Goal: Task Accomplishment & Management: Use online tool/utility

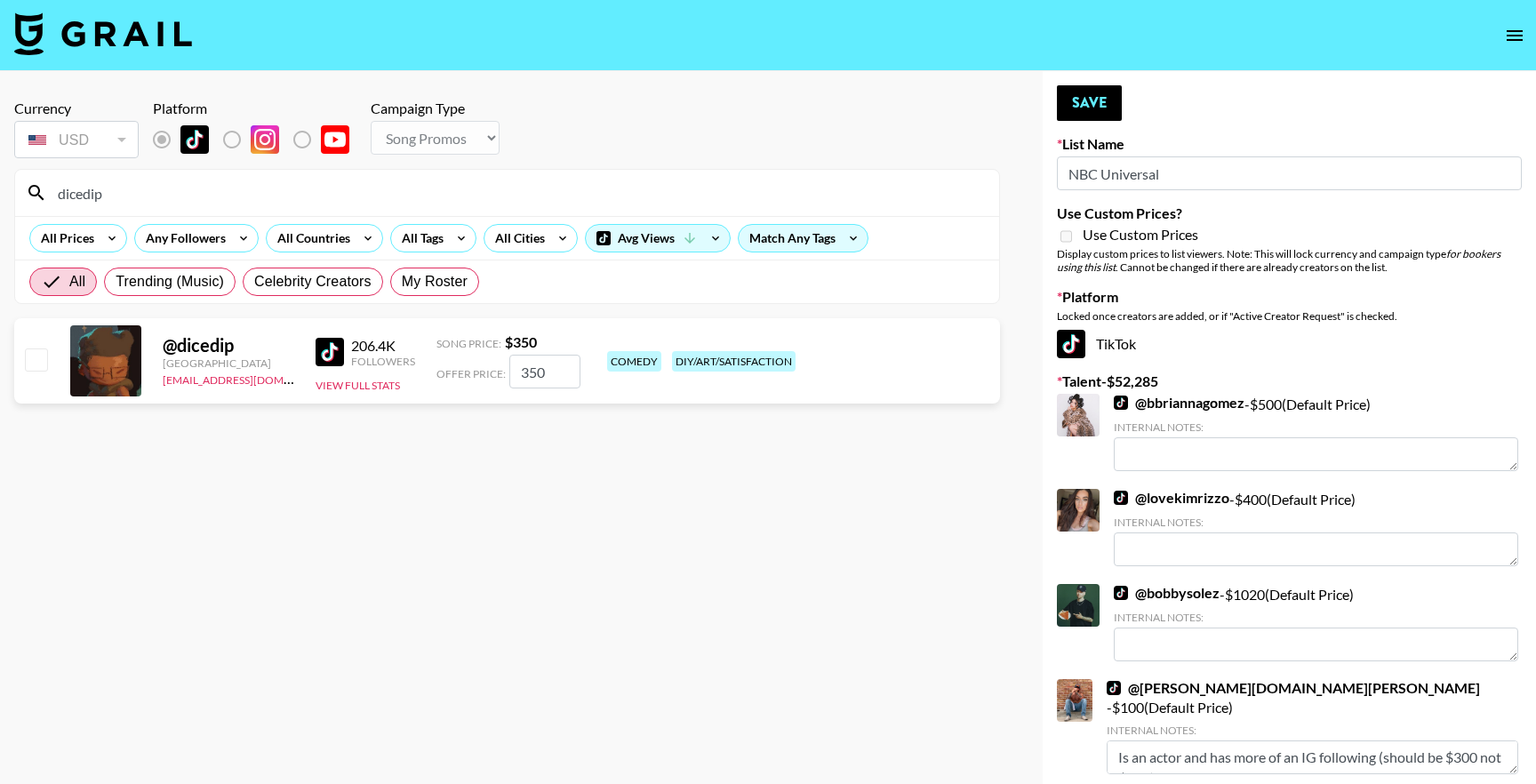
select select "Song"
click at [1535, 24] on nav at bounding box center [768, 35] width 1536 height 71
click at [1504, 42] on icon "open drawer" at bounding box center [1515, 35] width 21 height 21
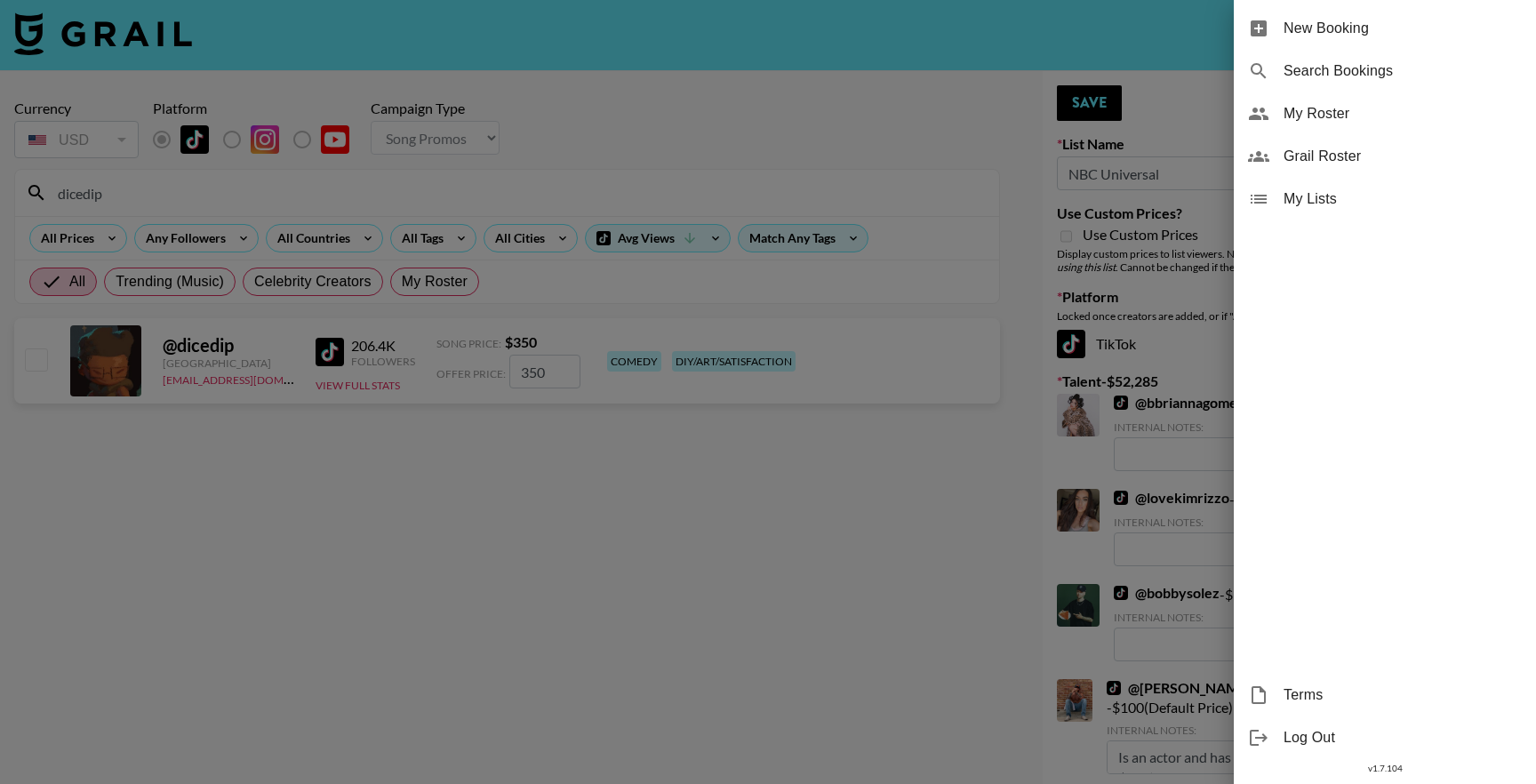
click at [1338, 118] on span "My Roster" at bounding box center [1403, 113] width 238 height 21
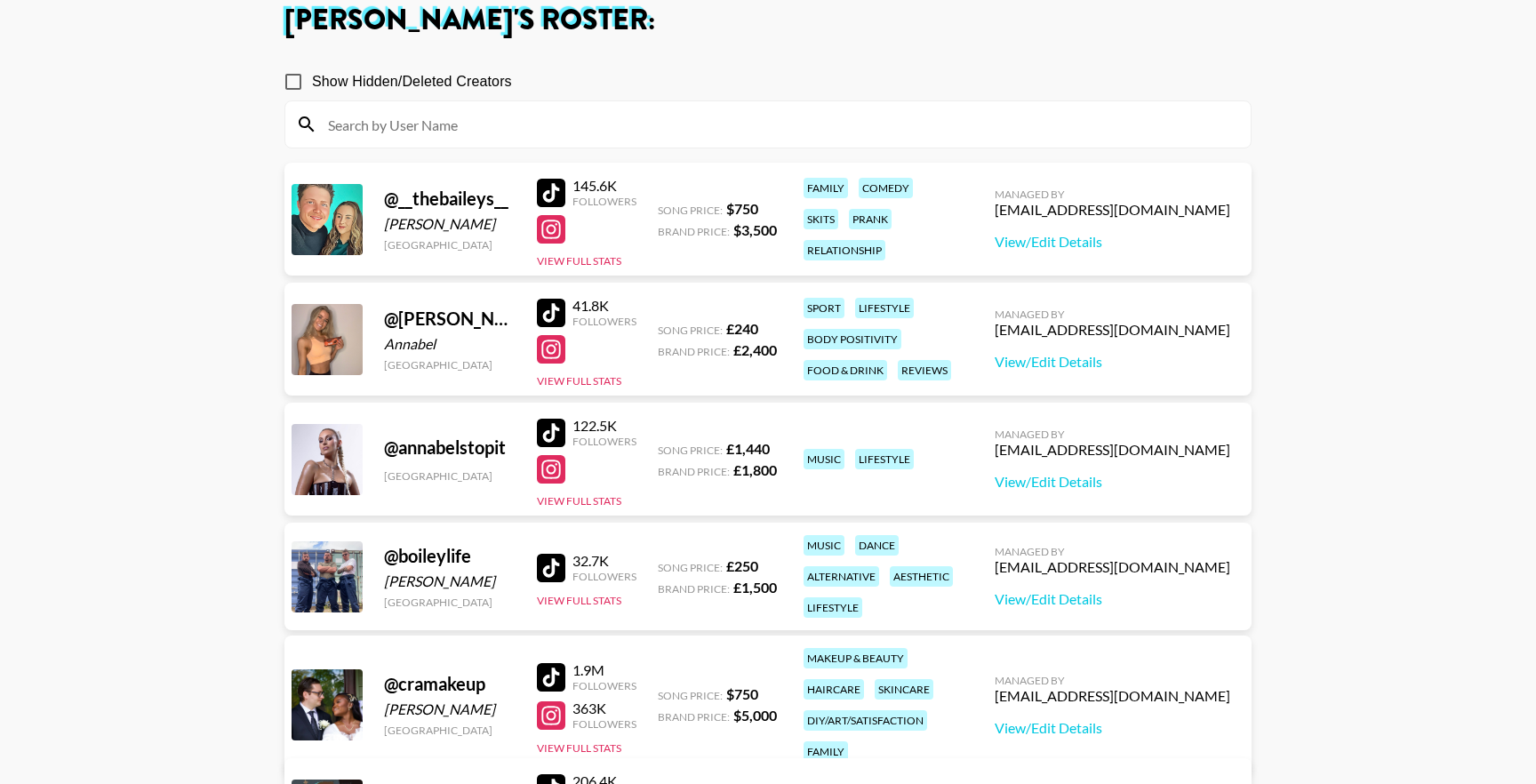
scroll to position [114, 0]
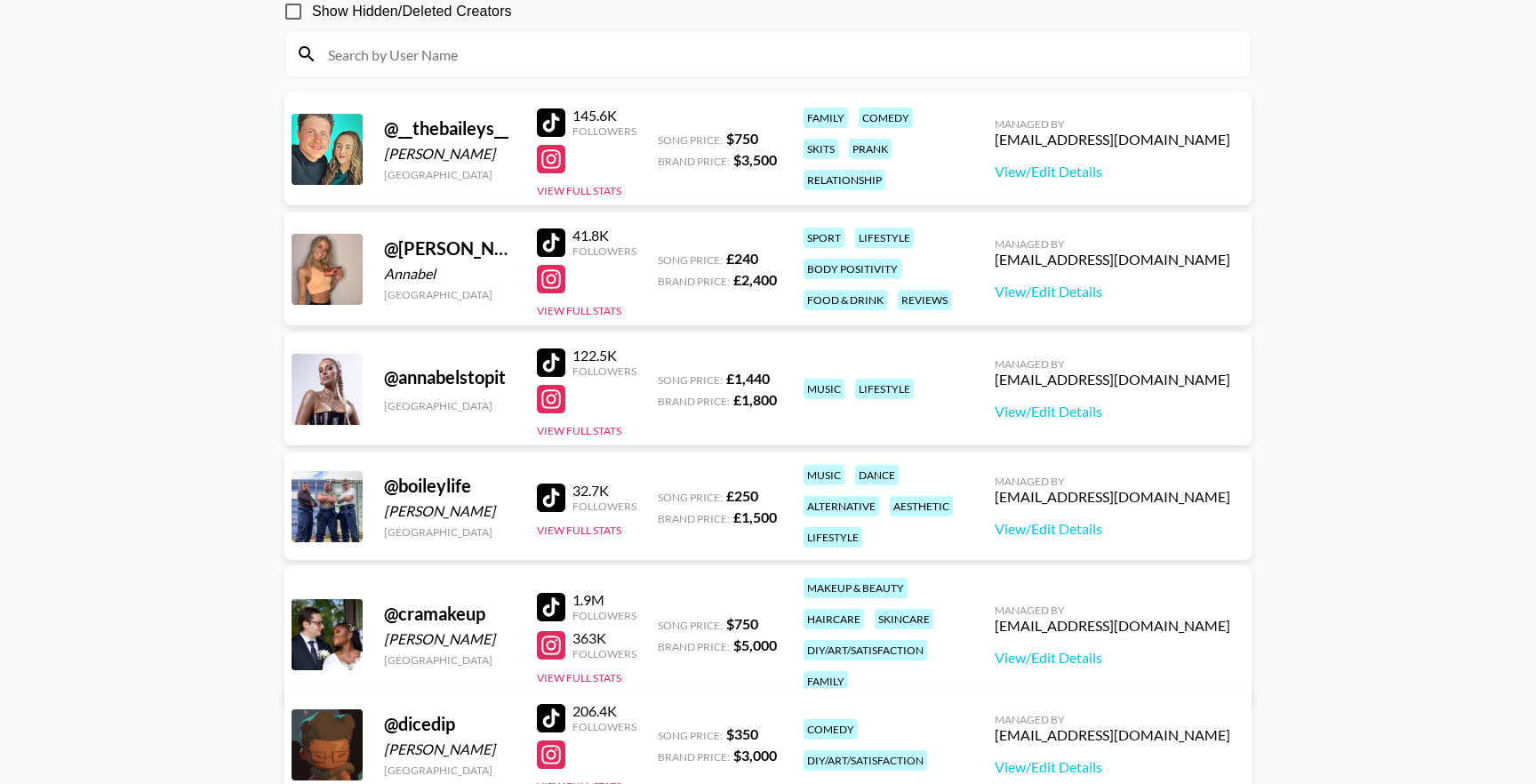
click at [557, 361] on div at bounding box center [551, 363] width 29 height 29
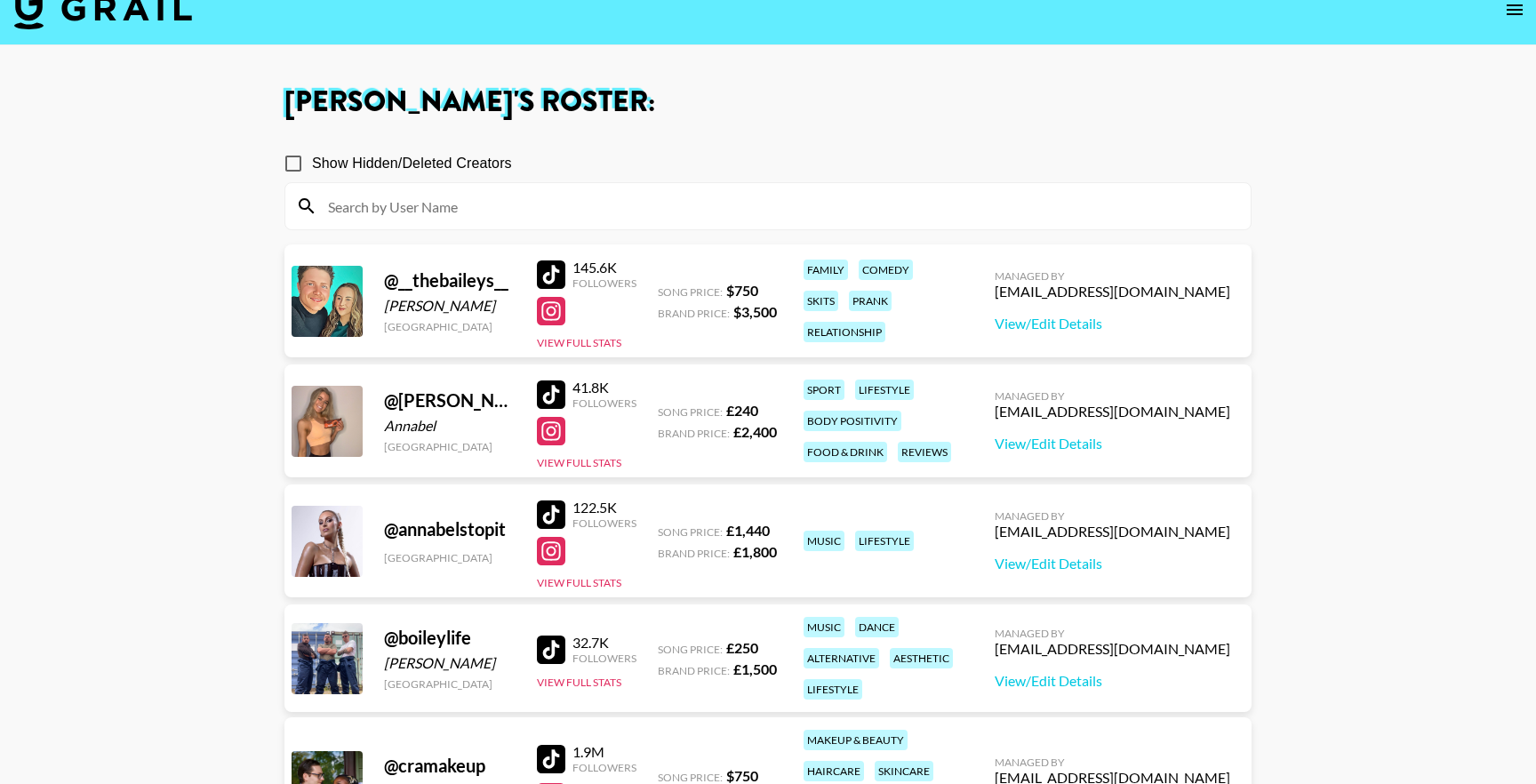
scroll to position [0, 0]
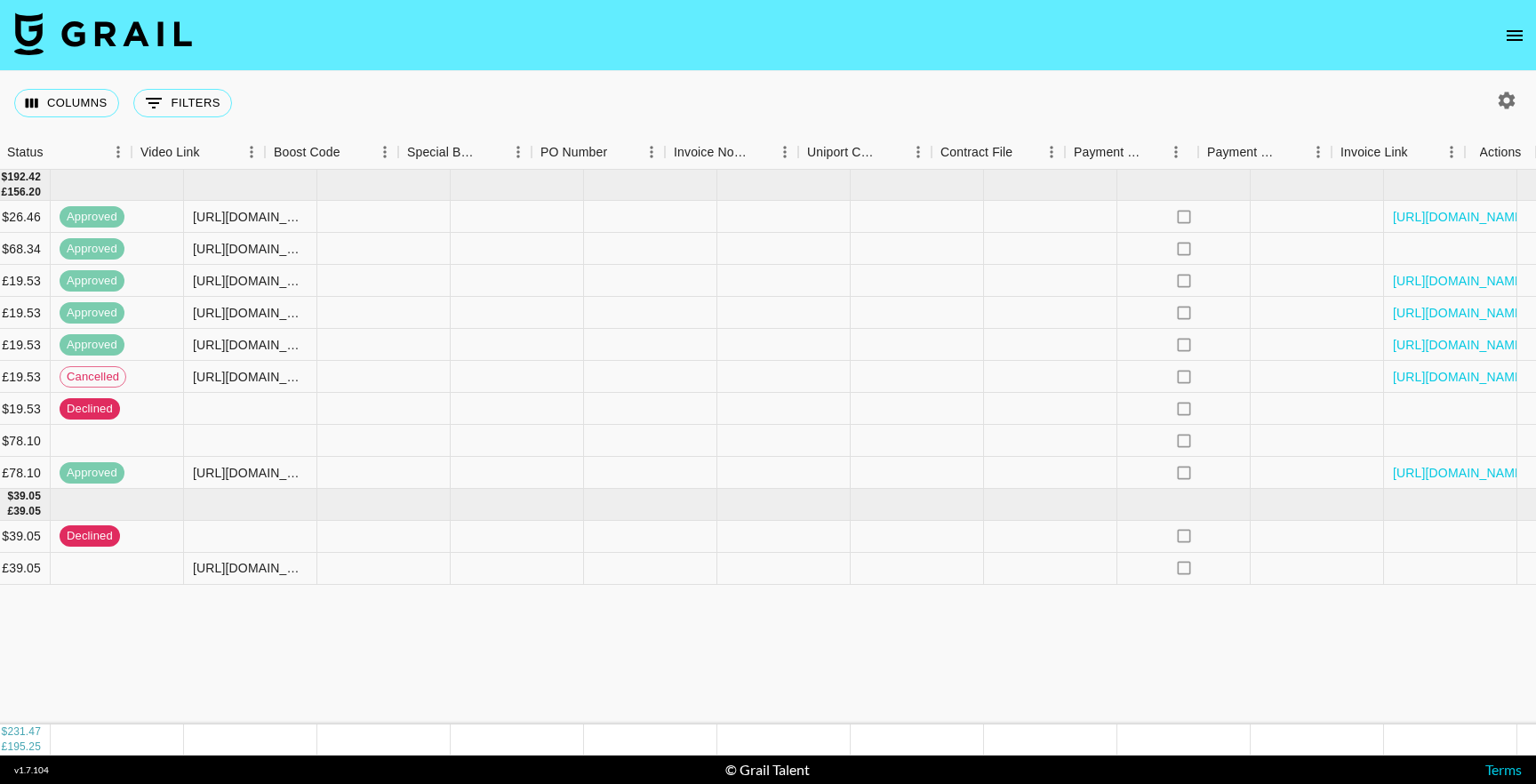
scroll to position [0, 2237]
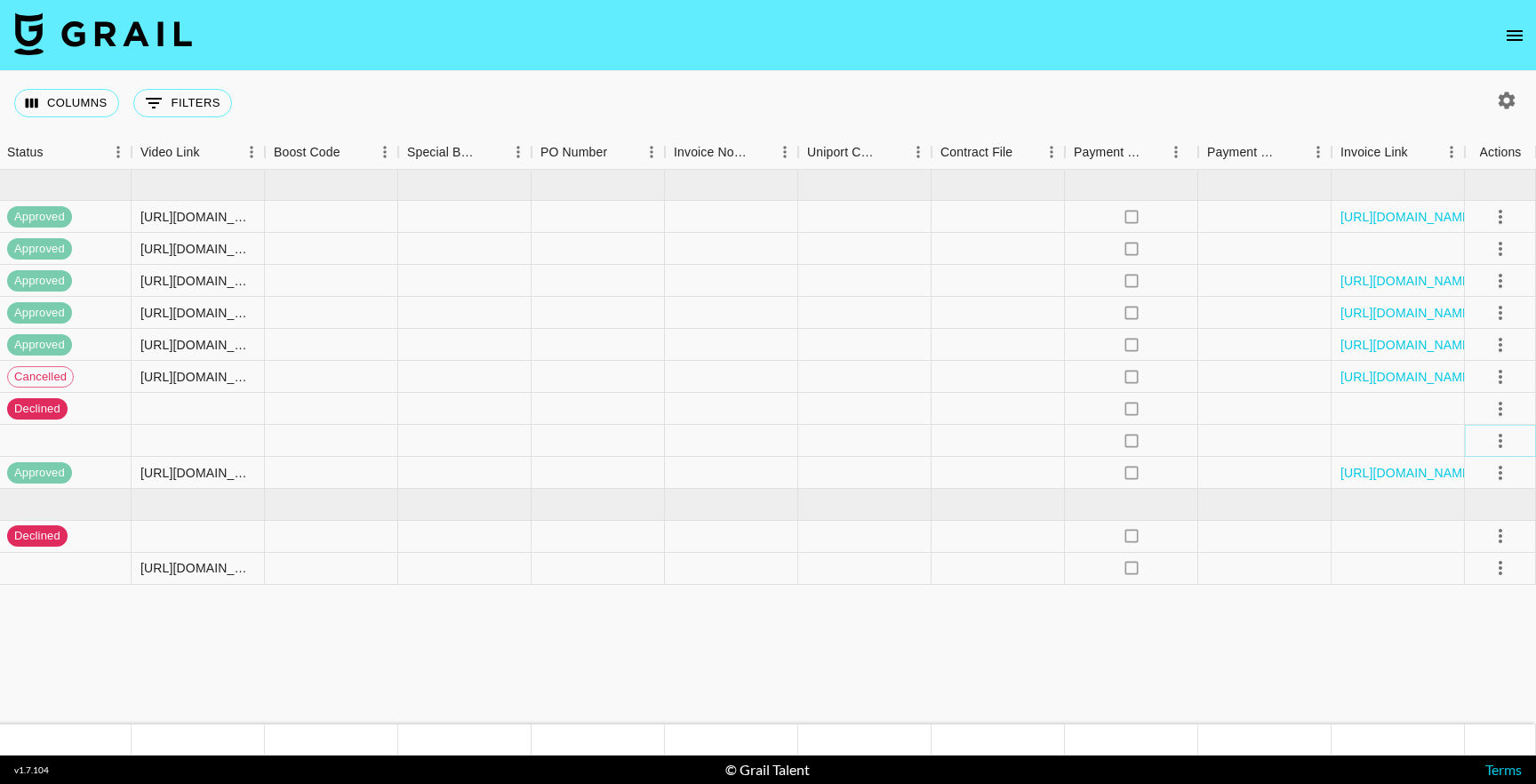
click at [1492, 447] on icon "select merge strategy" at bounding box center [1501, 441] width 21 height 21
click at [1497, 434] on icon "select merge strategy" at bounding box center [1501, 441] width 21 height 21
click at [1496, 519] on li "Decline" at bounding box center [1478, 511] width 115 height 32
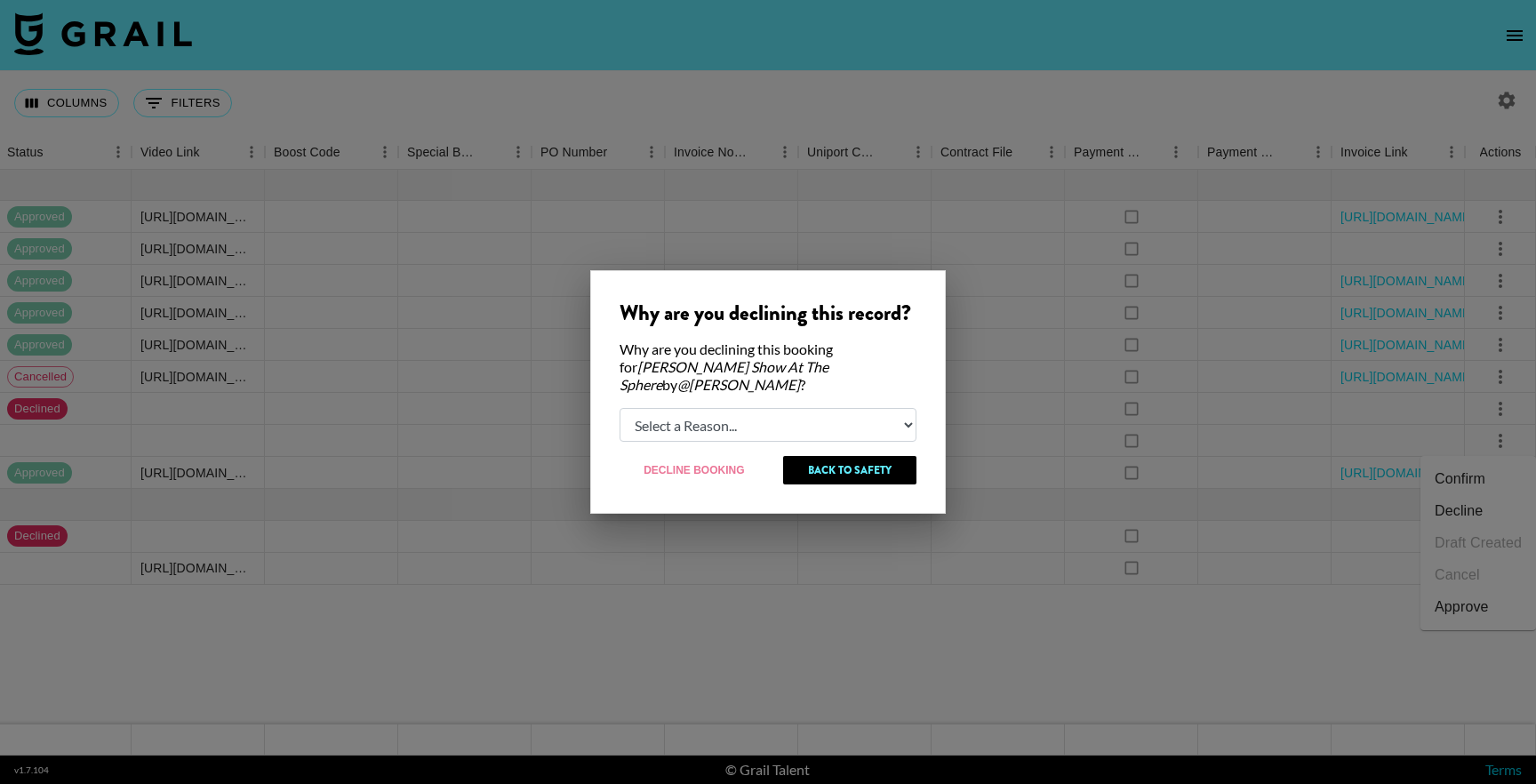
click at [1048, 370] on div at bounding box center [768, 392] width 1536 height 784
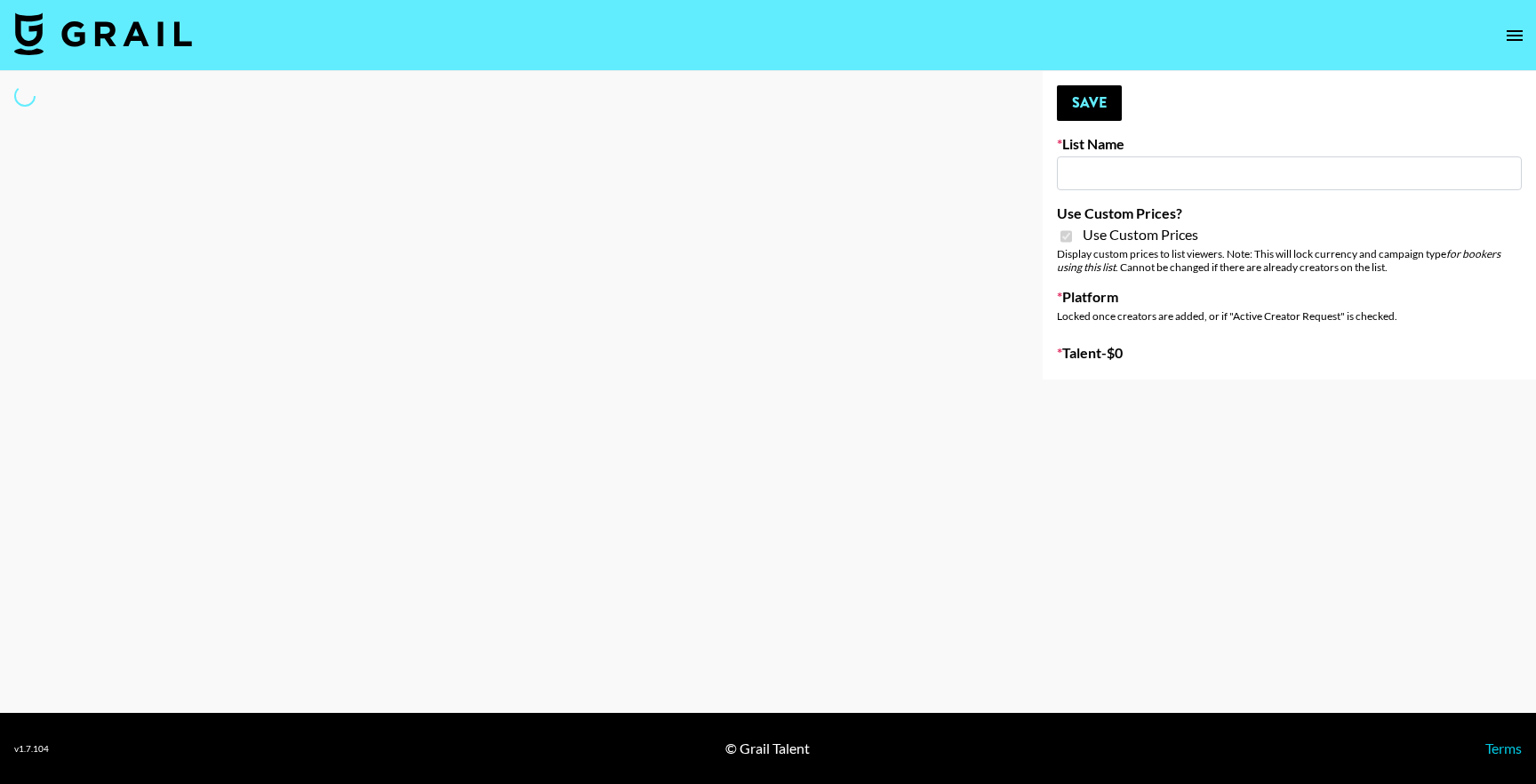
type input "Poizon IG (26th Sept)"
checkbox input "true"
select select "Brand"
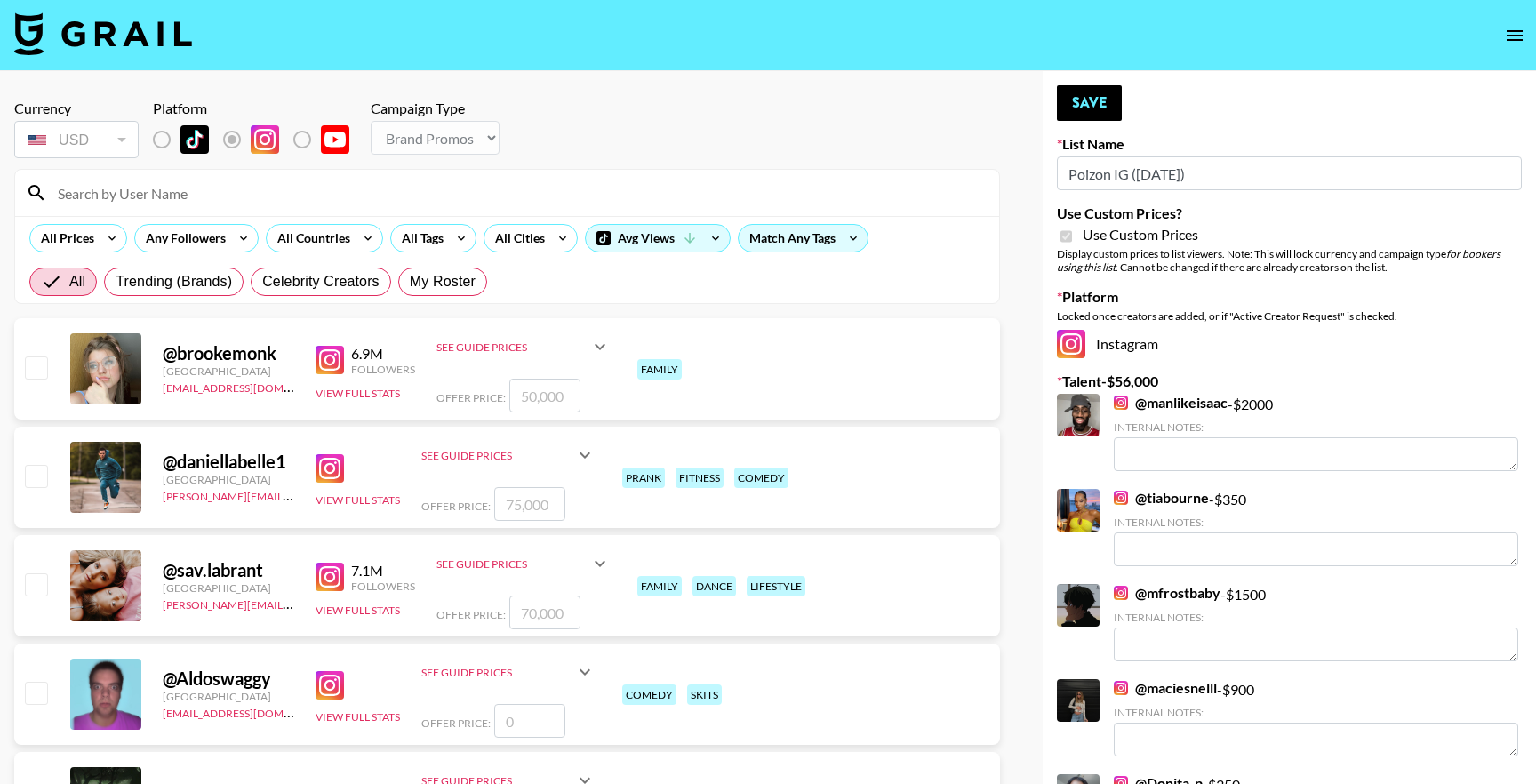
click at [340, 202] on input at bounding box center [518, 193] width 942 height 29
click at [1497, 38] on button "open drawer" at bounding box center [1515, 35] width 35 height 35
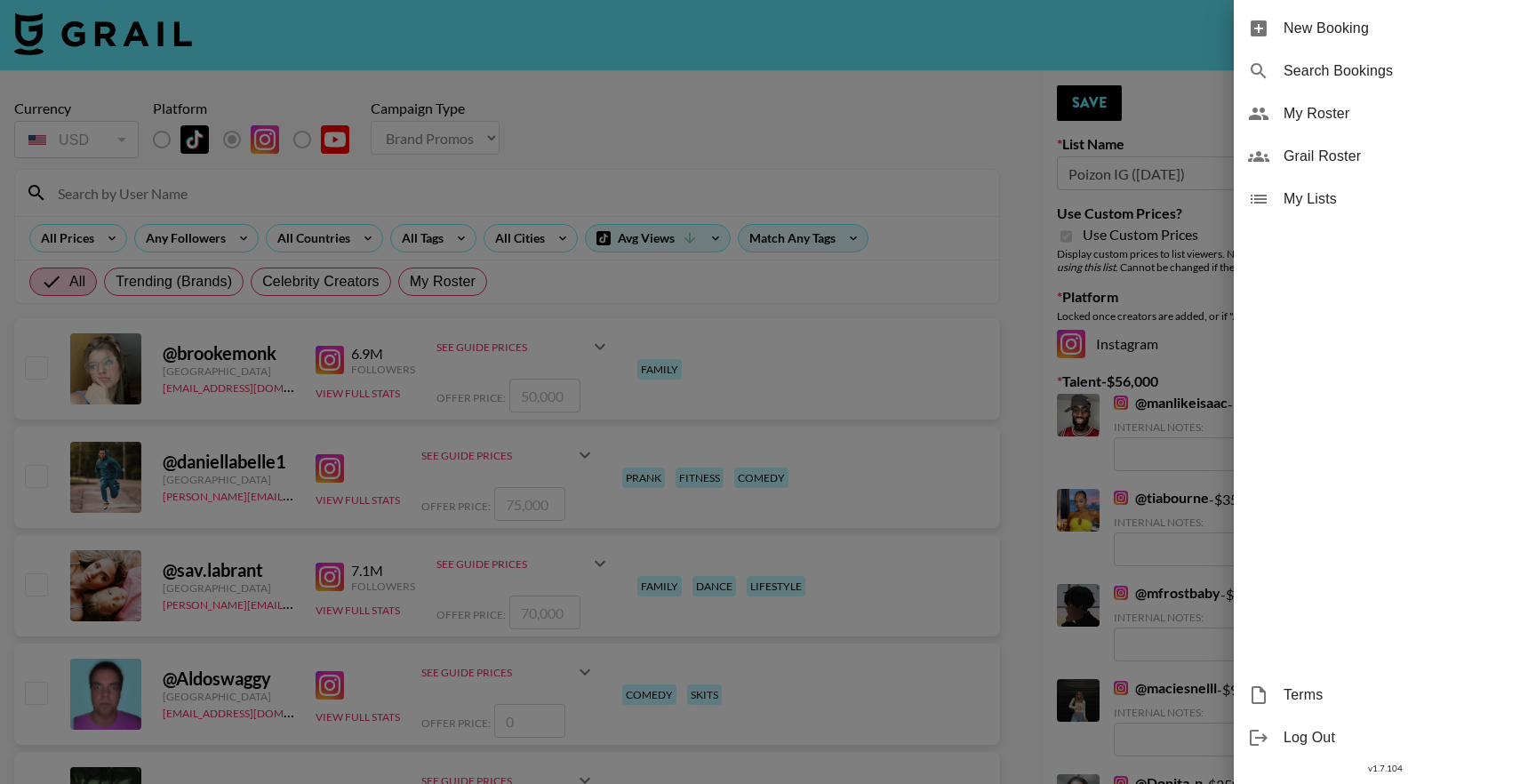
click at [1320, 121] on span "My Roster" at bounding box center [1403, 113] width 238 height 21
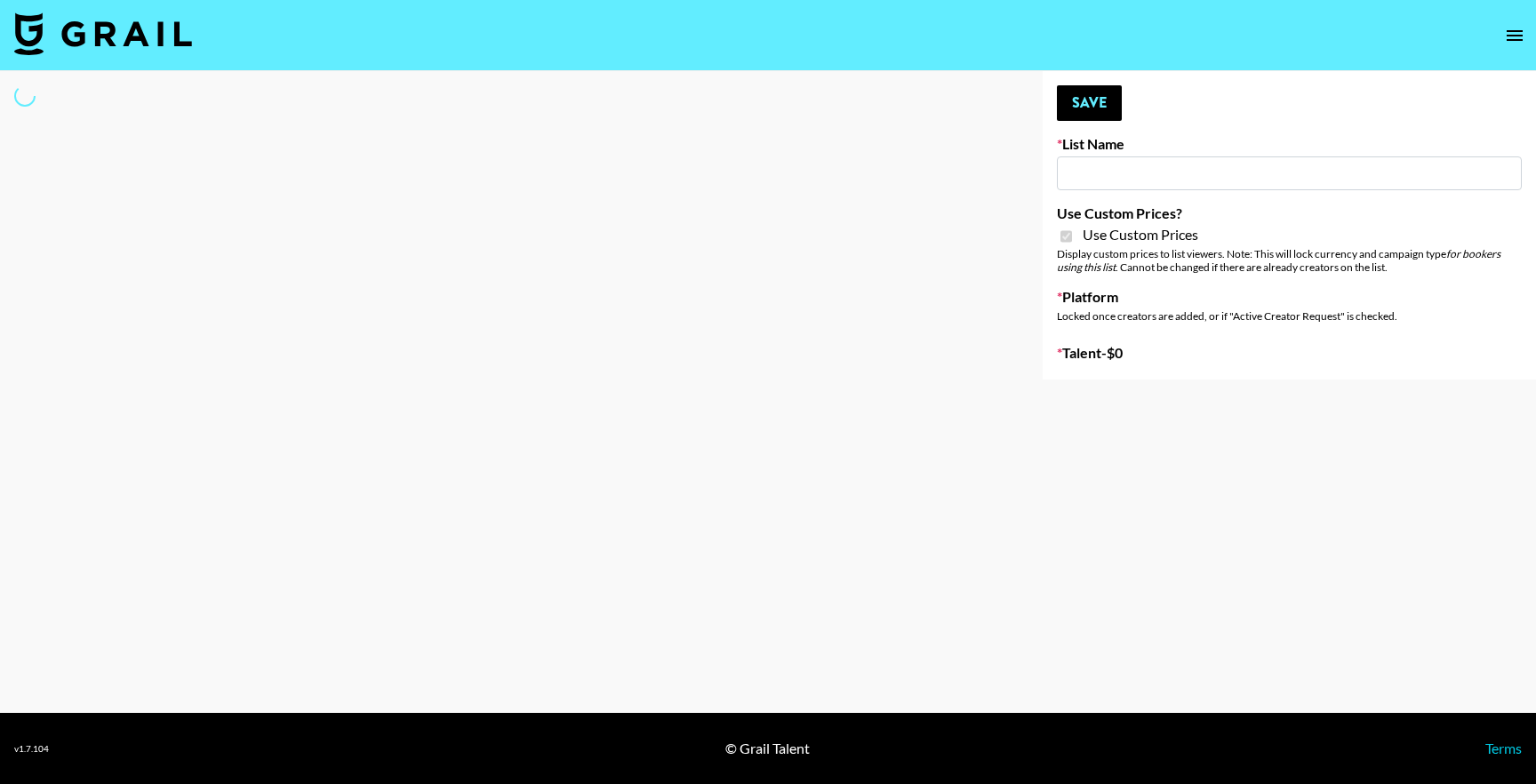
type input "Poizon IG (26th Sept)"
checkbox input "true"
select select "Brand"
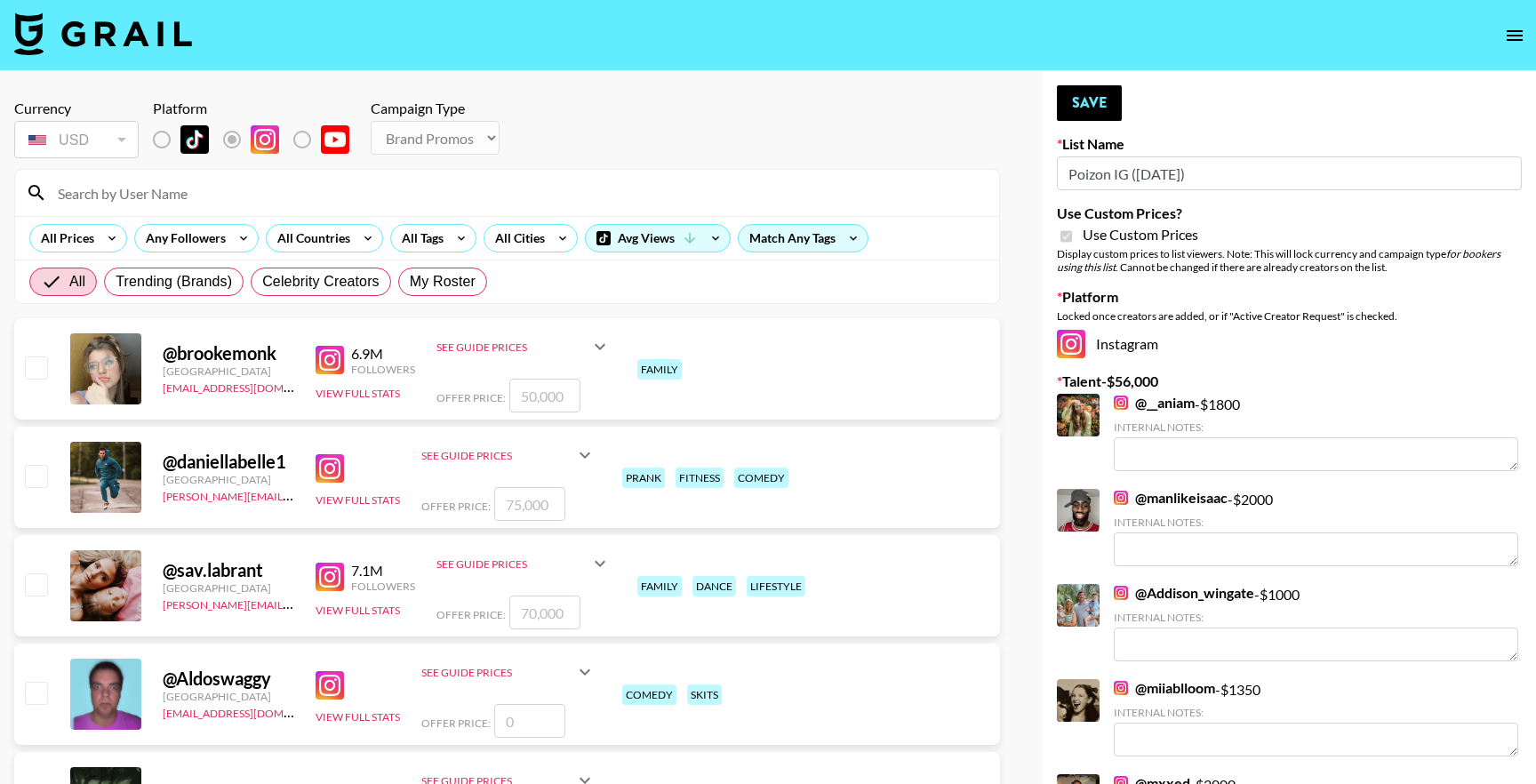
click at [327, 185] on input at bounding box center [518, 193] width 942 height 29
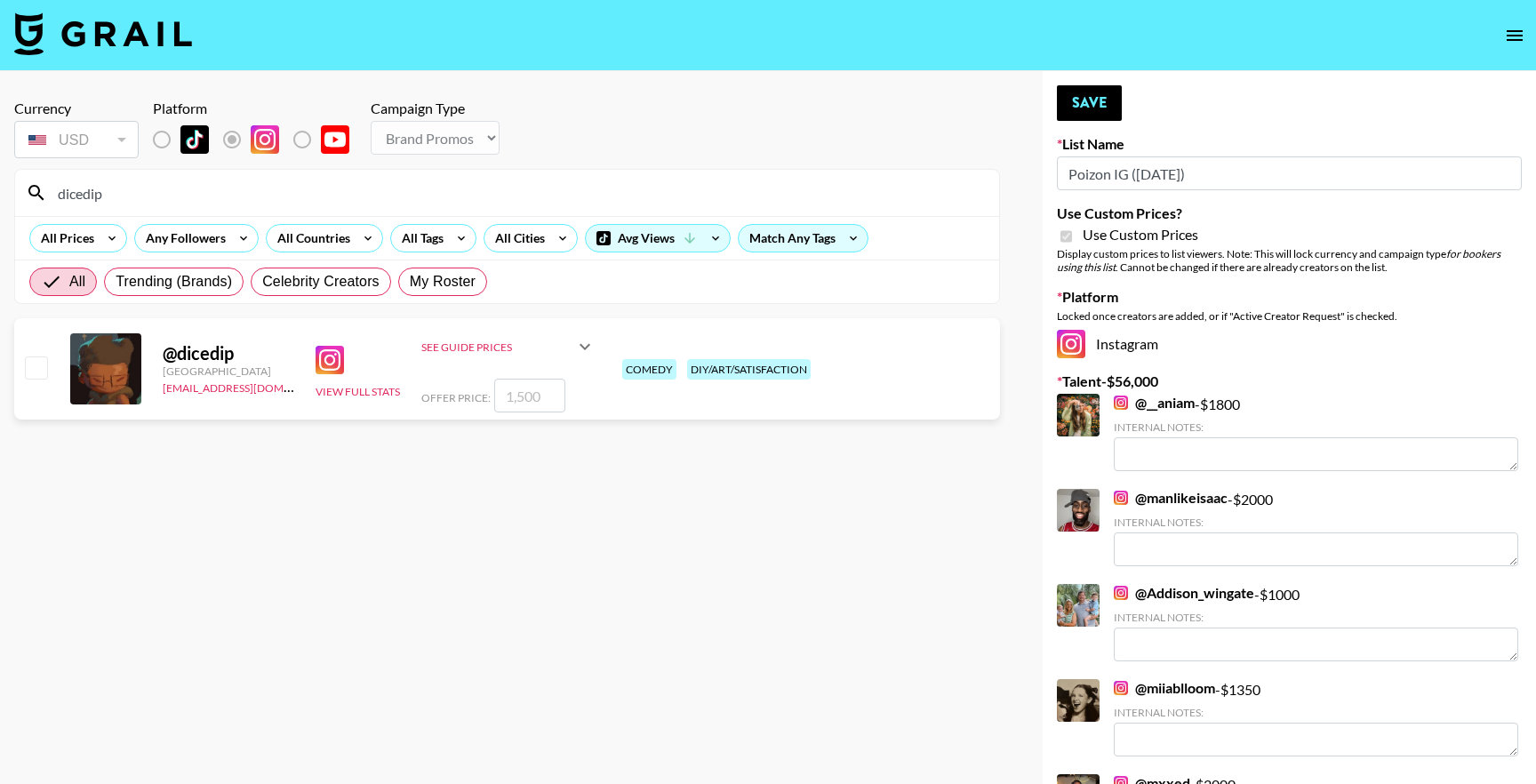
type input "dicedip"
click at [29, 367] on input "checkbox" at bounding box center [35, 366] width 21 height 21
checkbox input "true"
click at [548, 394] on input "1500" at bounding box center [529, 395] width 71 height 33
type input "1"
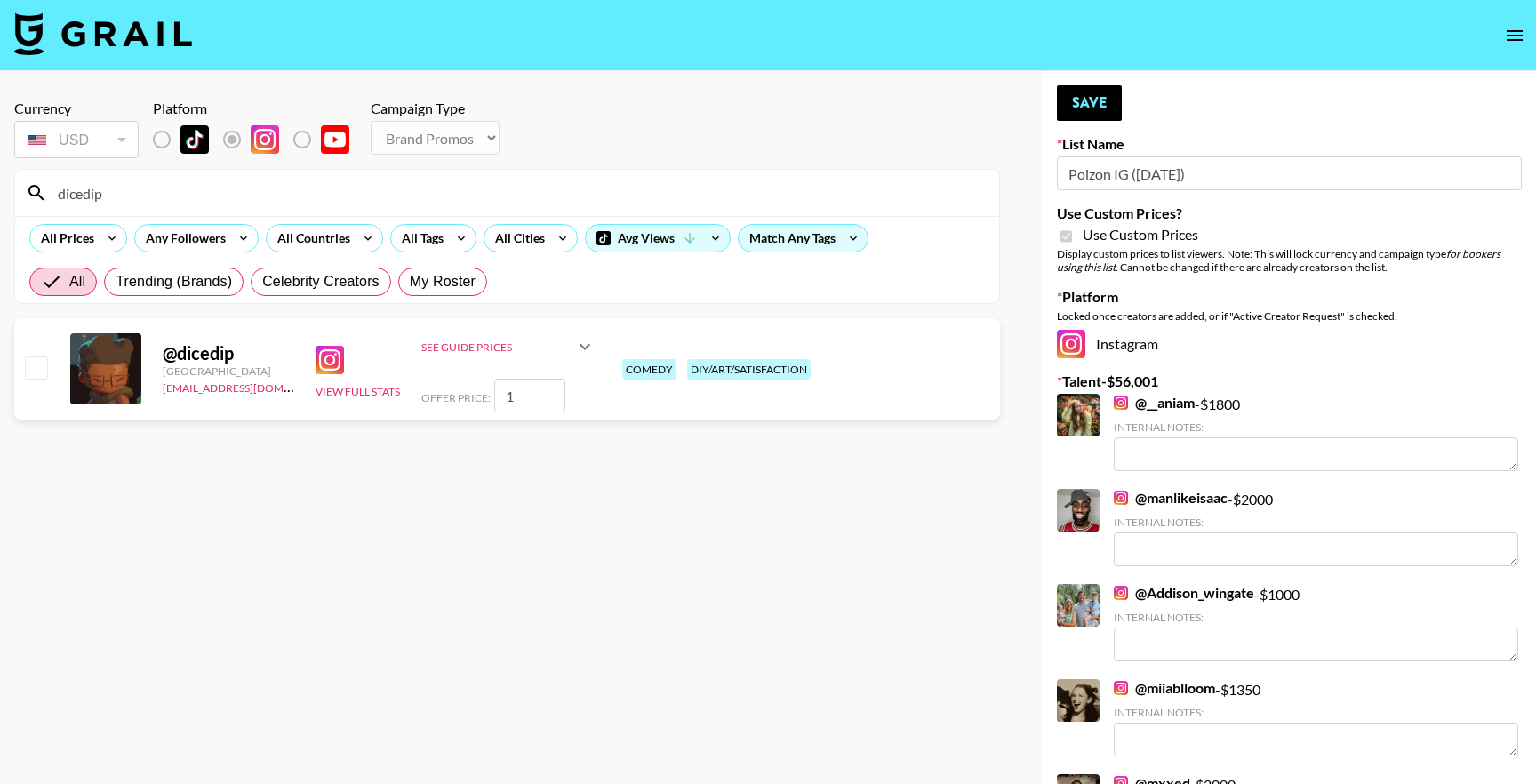
checkbox input "false"
checkbox input "true"
type input "2000"
click at [184, 207] on div "dicedip" at bounding box center [507, 193] width 984 height 47
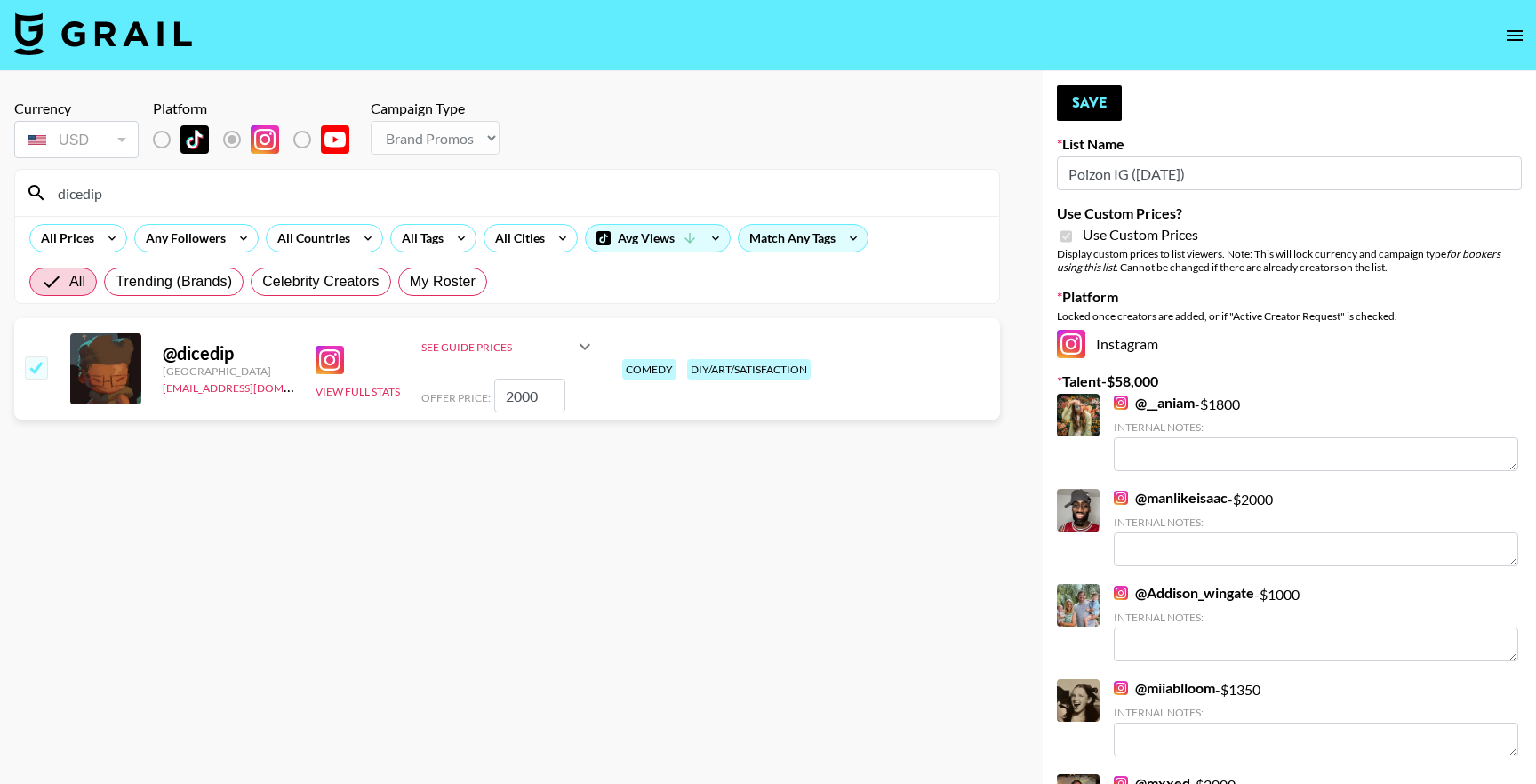
click at [196, 199] on input "dicedip" at bounding box center [518, 193] width 942 height 29
click at [381, 192] on input "dicedip" at bounding box center [518, 193] width 942 height 29
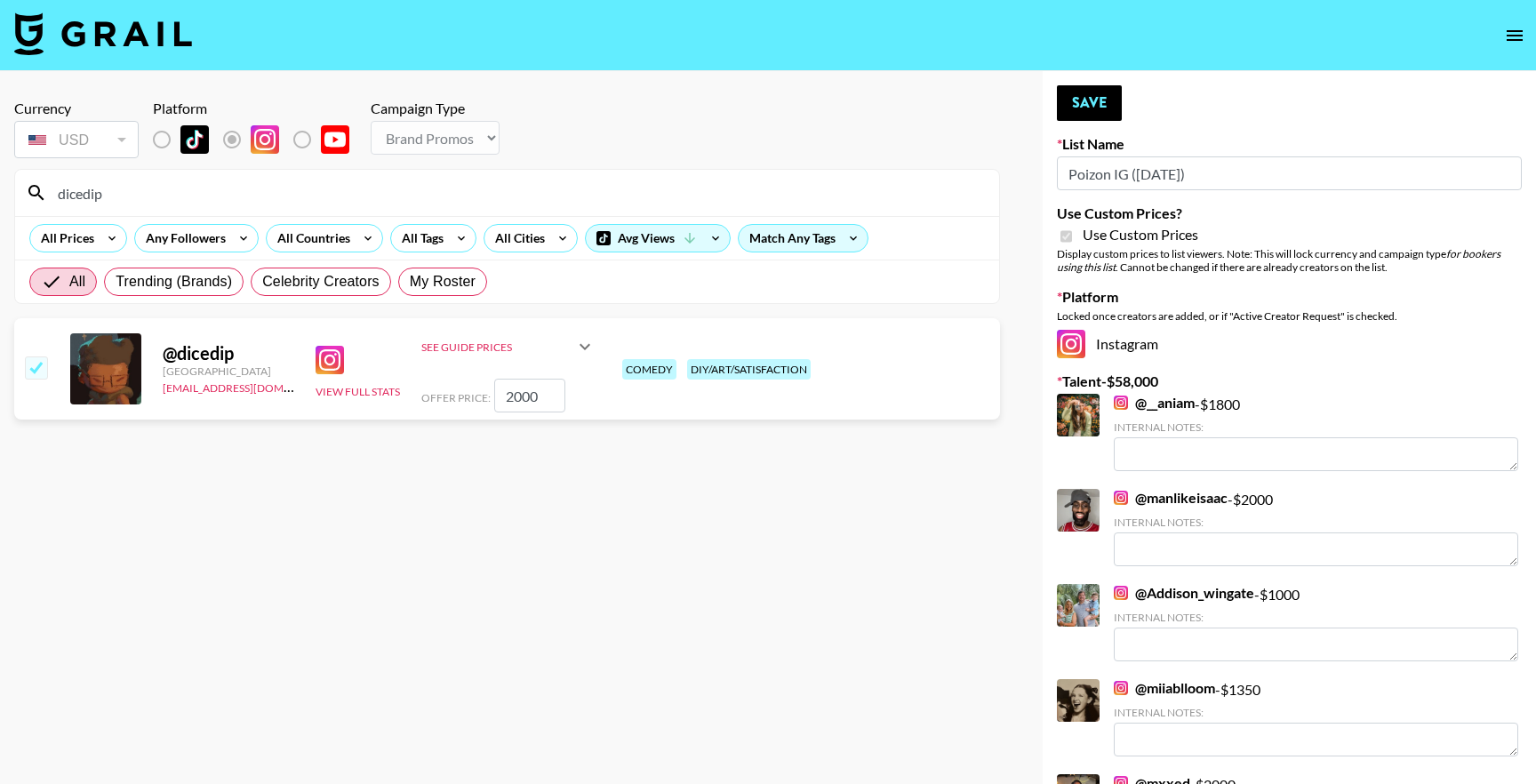
click at [381, 192] on input "dicedip" at bounding box center [518, 193] width 942 height 29
type input "lesgetit"
click at [26, 371] on input "checkbox" at bounding box center [35, 366] width 21 height 21
checkbox input "true"
click at [534, 389] on input "3500" at bounding box center [529, 395] width 71 height 33
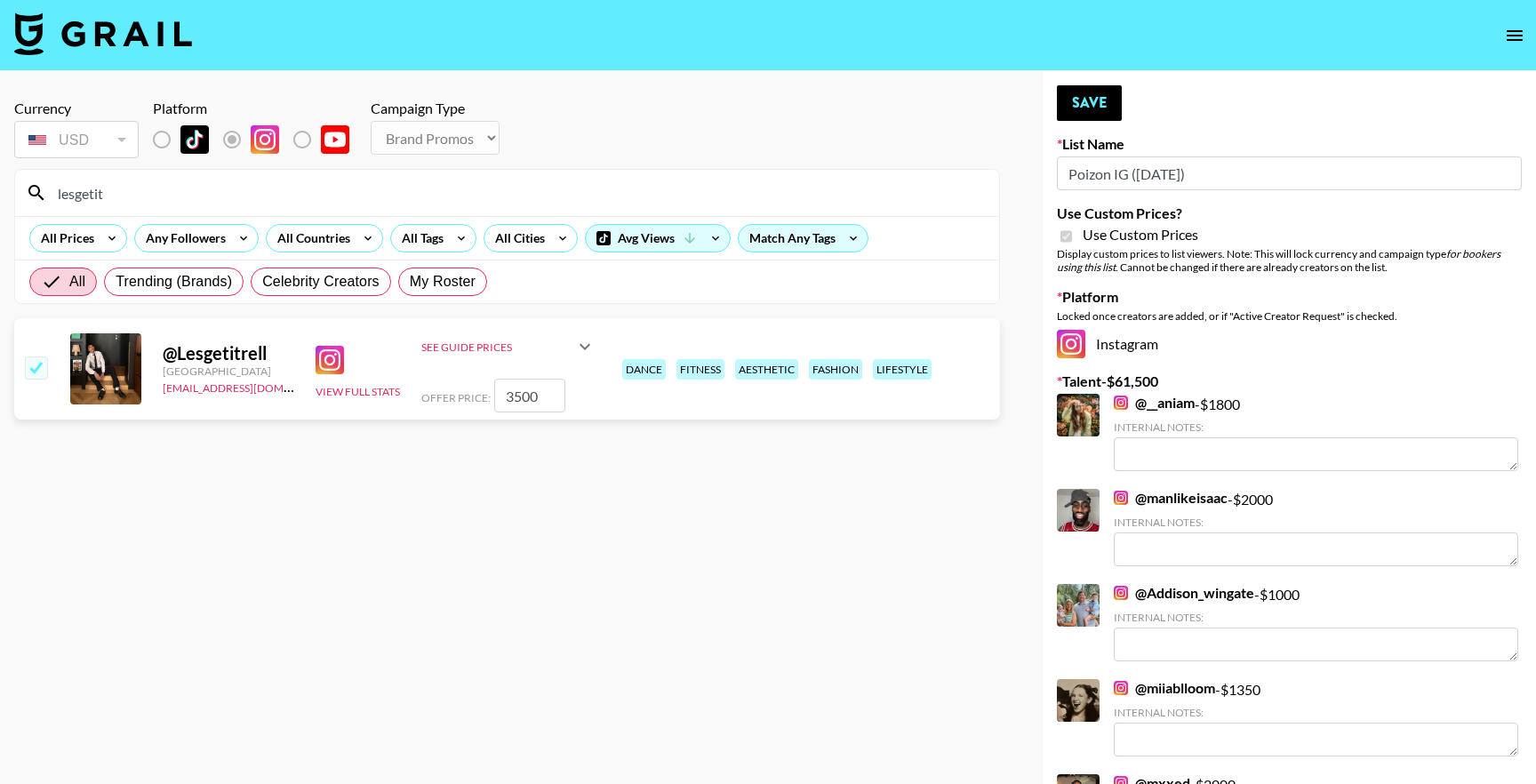
click at [534, 389] on input "3500" at bounding box center [529, 395] width 71 height 33
type input "2000"
checkbox input "false"
click at [1509, 50] on button "open drawer" at bounding box center [1515, 35] width 35 height 35
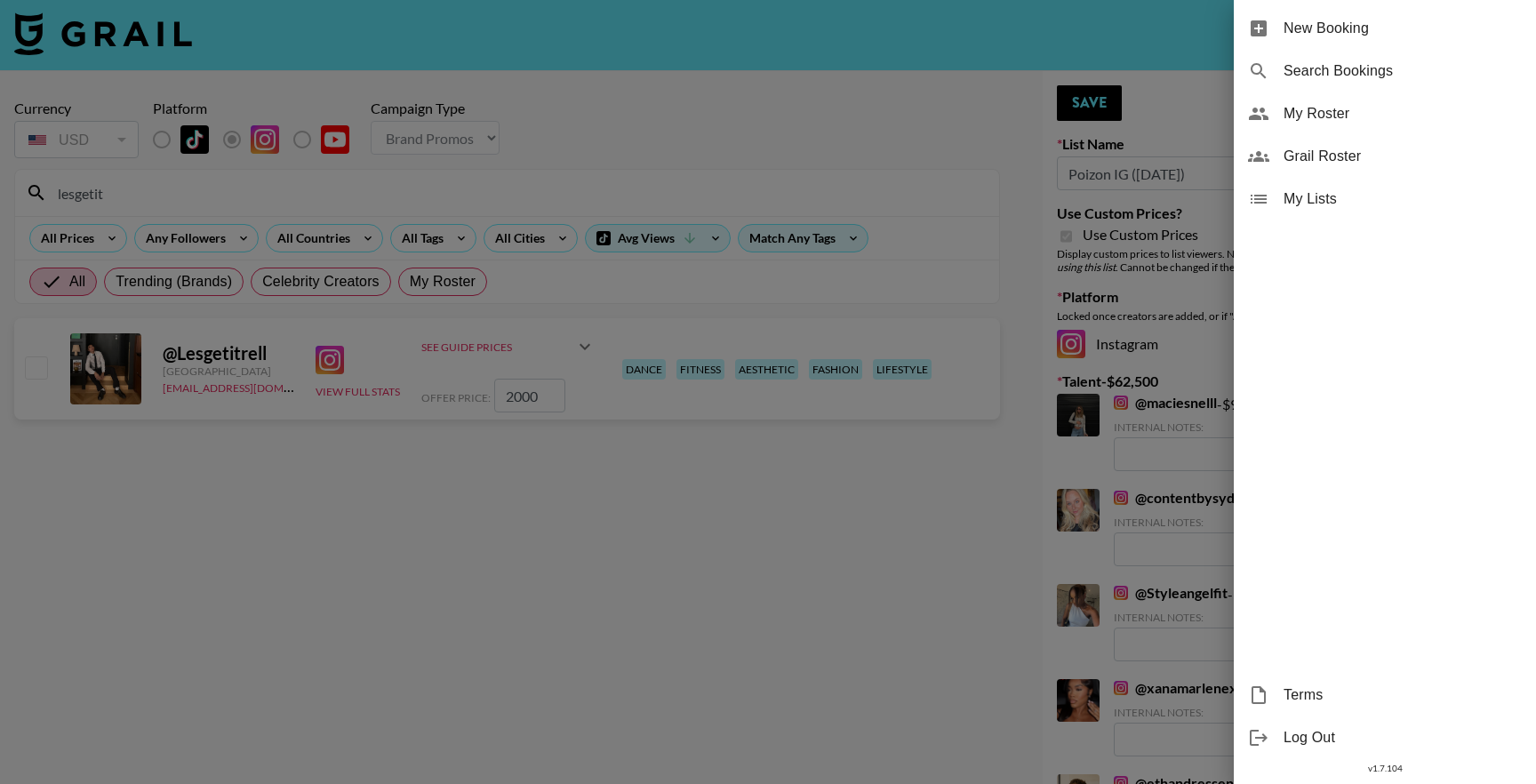
click at [1339, 123] on span "My Roster" at bounding box center [1403, 113] width 238 height 21
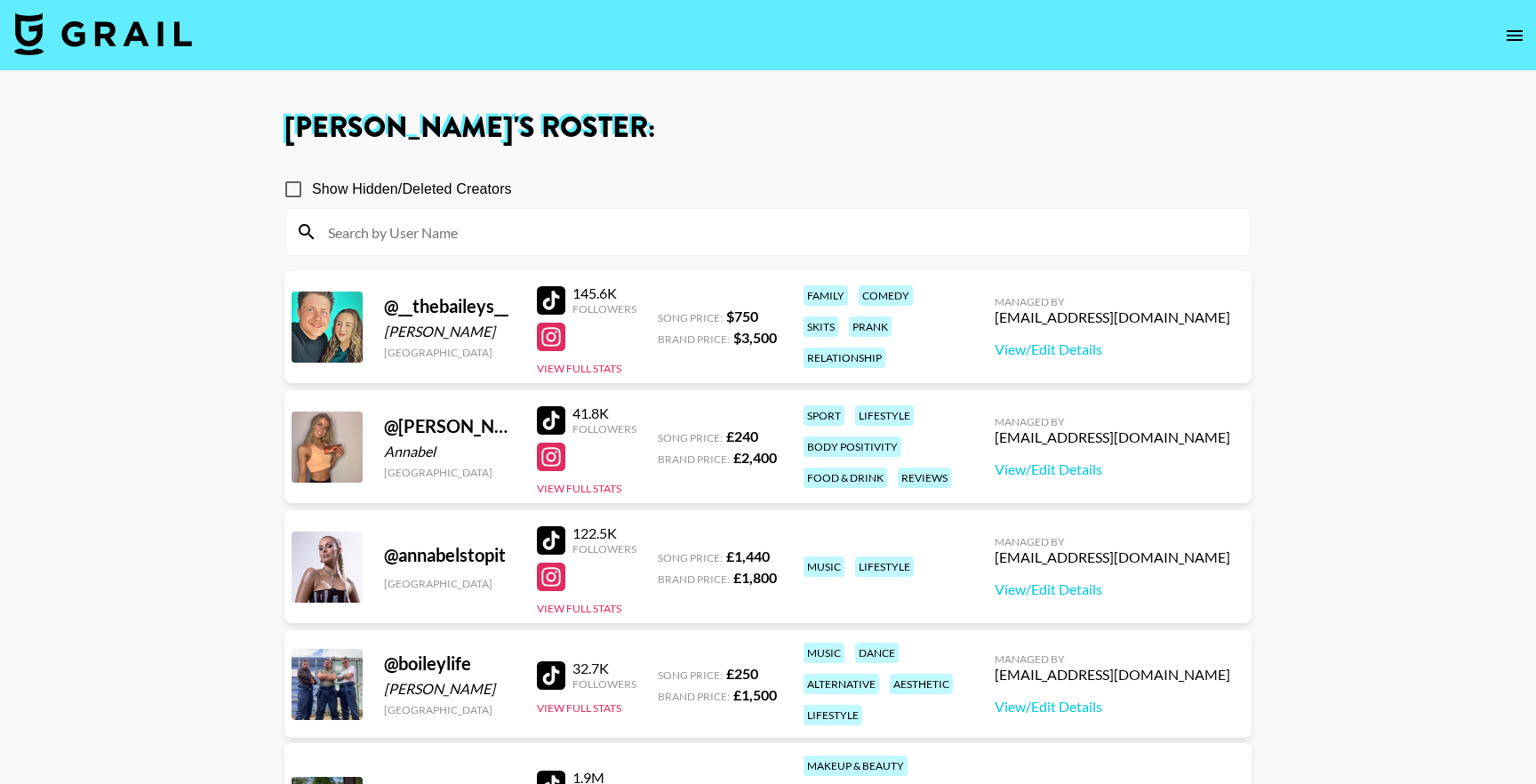
click at [1497, 45] on nav at bounding box center [768, 35] width 1536 height 71
click at [1532, 45] on nav at bounding box center [768, 35] width 1536 height 71
click at [1529, 43] on button "open drawer" at bounding box center [1515, 35] width 35 height 35
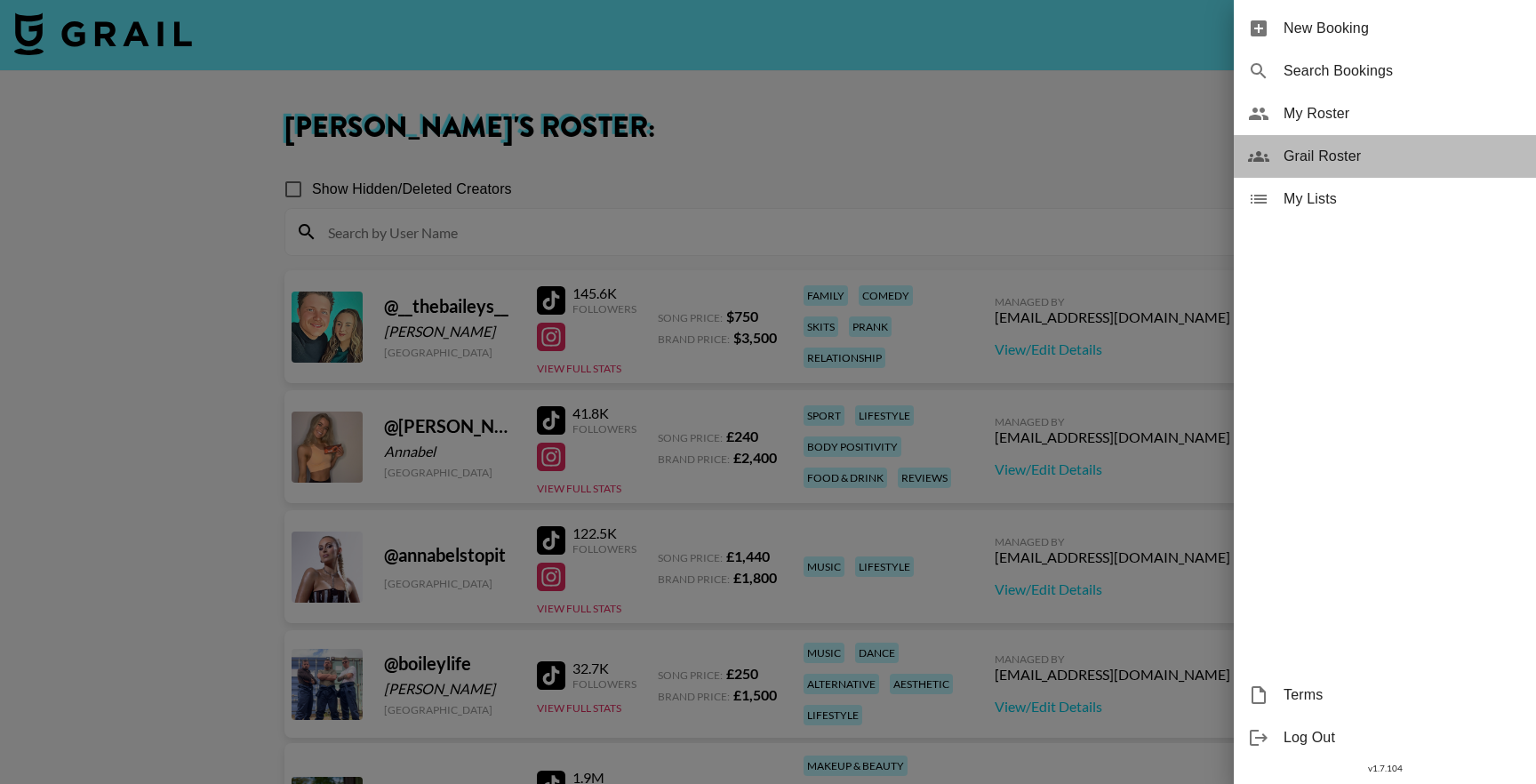
click at [1301, 150] on span "Grail Roster" at bounding box center [1403, 156] width 238 height 21
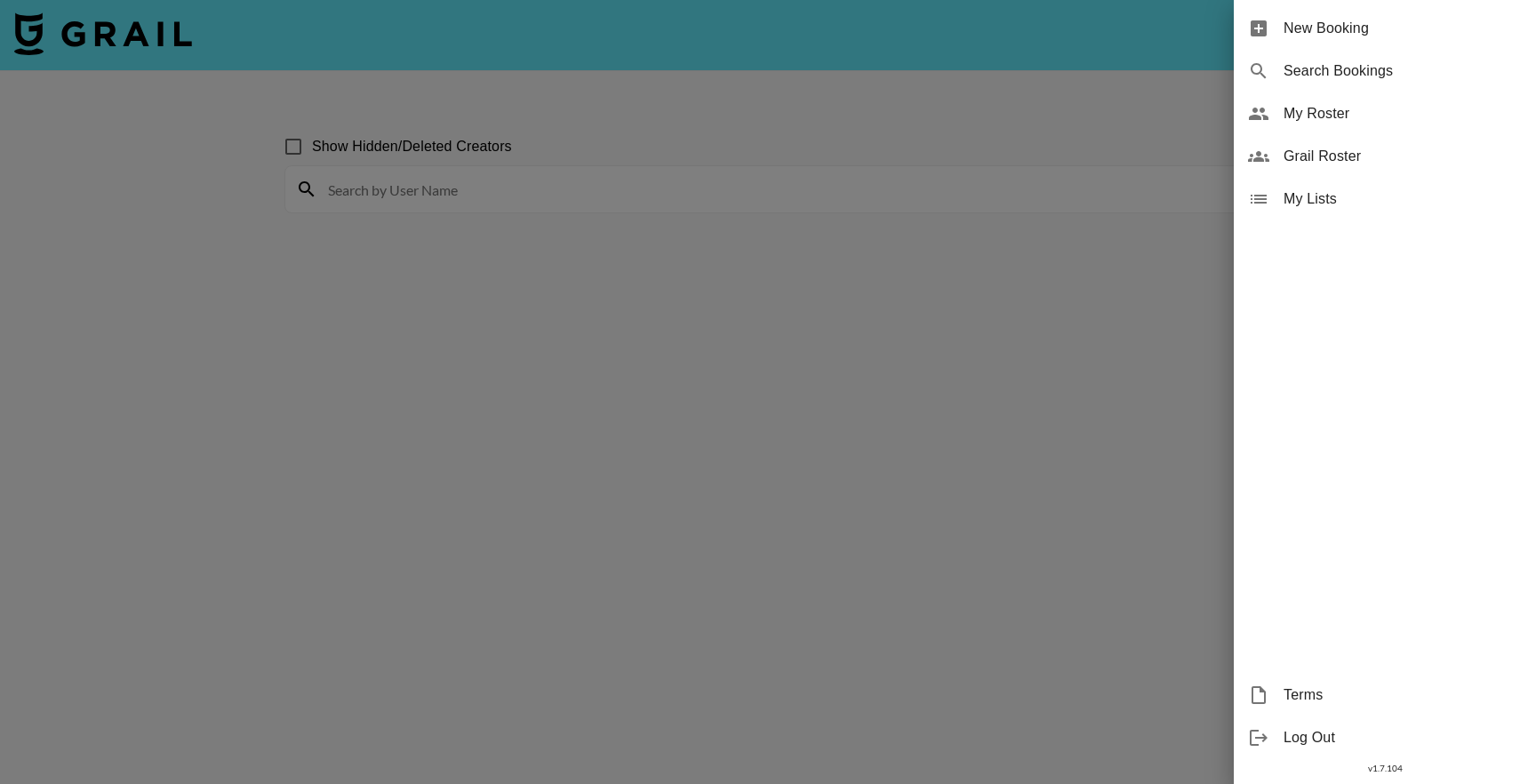
click at [501, 213] on div at bounding box center [768, 392] width 1536 height 784
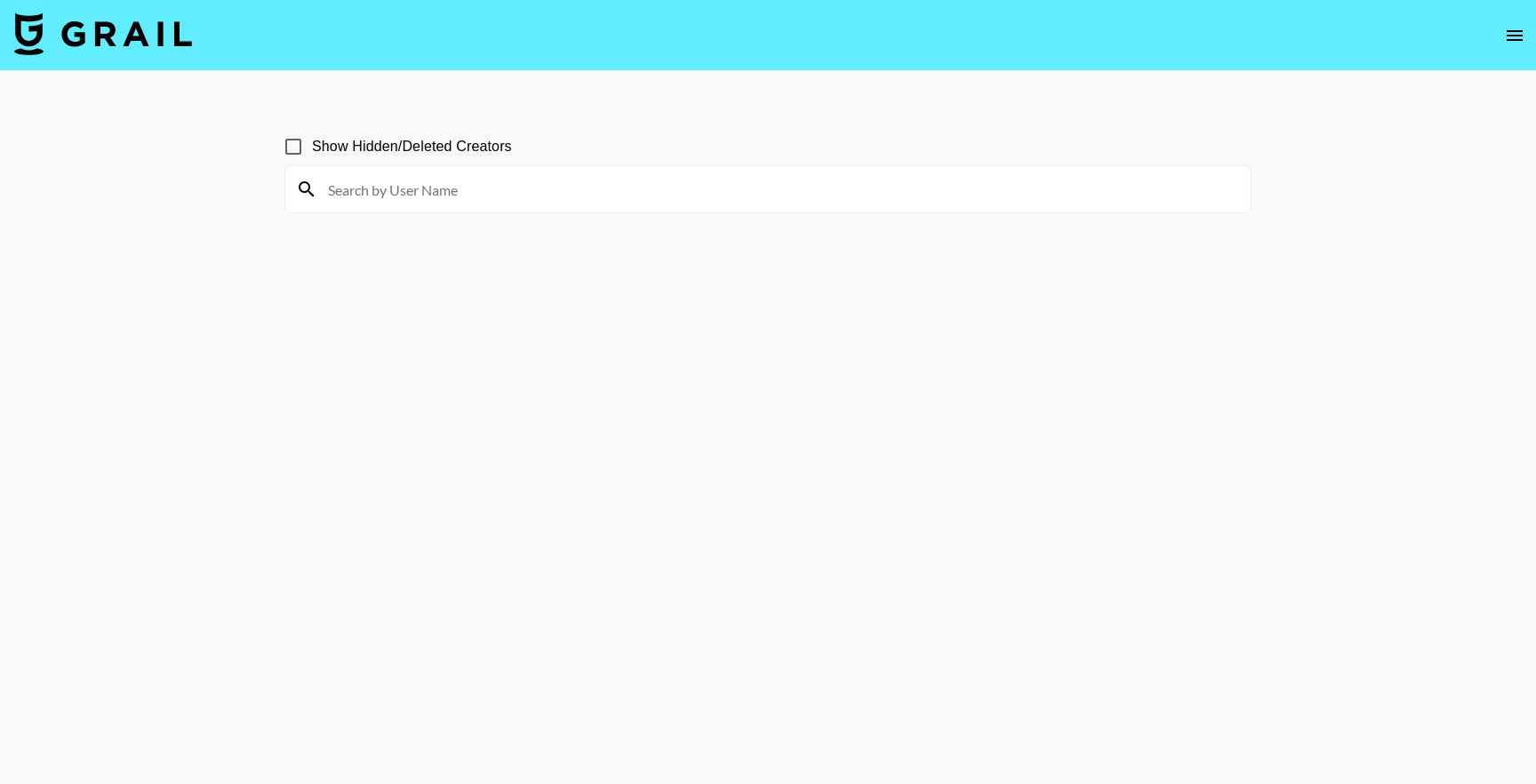
click at [436, 201] on input at bounding box center [779, 189] width 923 height 29
paste input "@official_azz"
click at [338, 191] on input "@official_azz" at bounding box center [779, 189] width 923 height 29
click at [399, 198] on input "official_azz" at bounding box center [779, 189] width 923 height 29
click at [437, 187] on input "official_azz" at bounding box center [779, 189] width 923 height 29
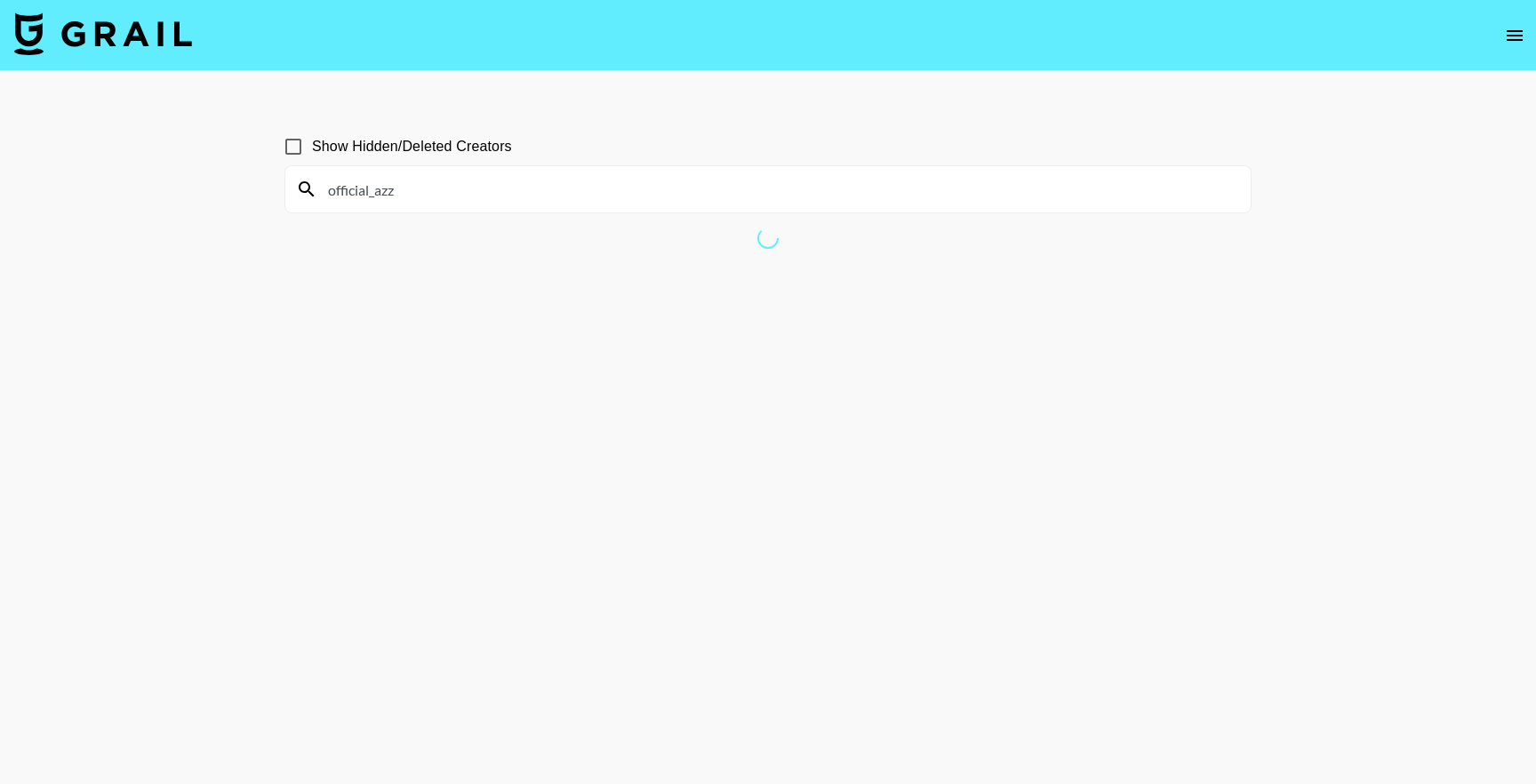
click at [423, 199] on input "official_azz" at bounding box center [779, 189] width 923 height 29
type input "official_azz"
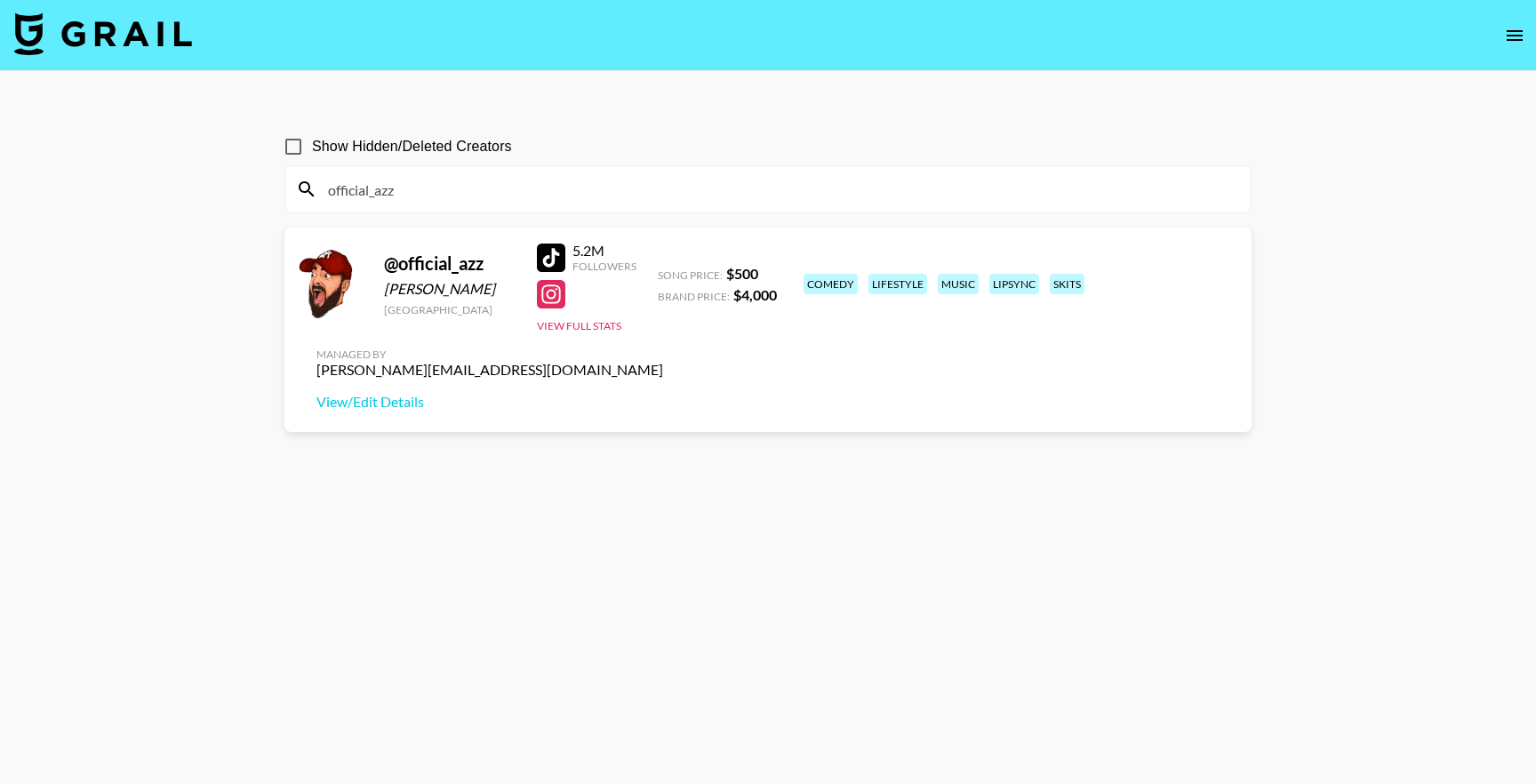
click at [663, 361] on div "joseph@grail-talent.com" at bounding box center [489, 369] width 347 height 18
copy div "joseph@grail-talent.com"
